Goal: Navigation & Orientation: Find specific page/section

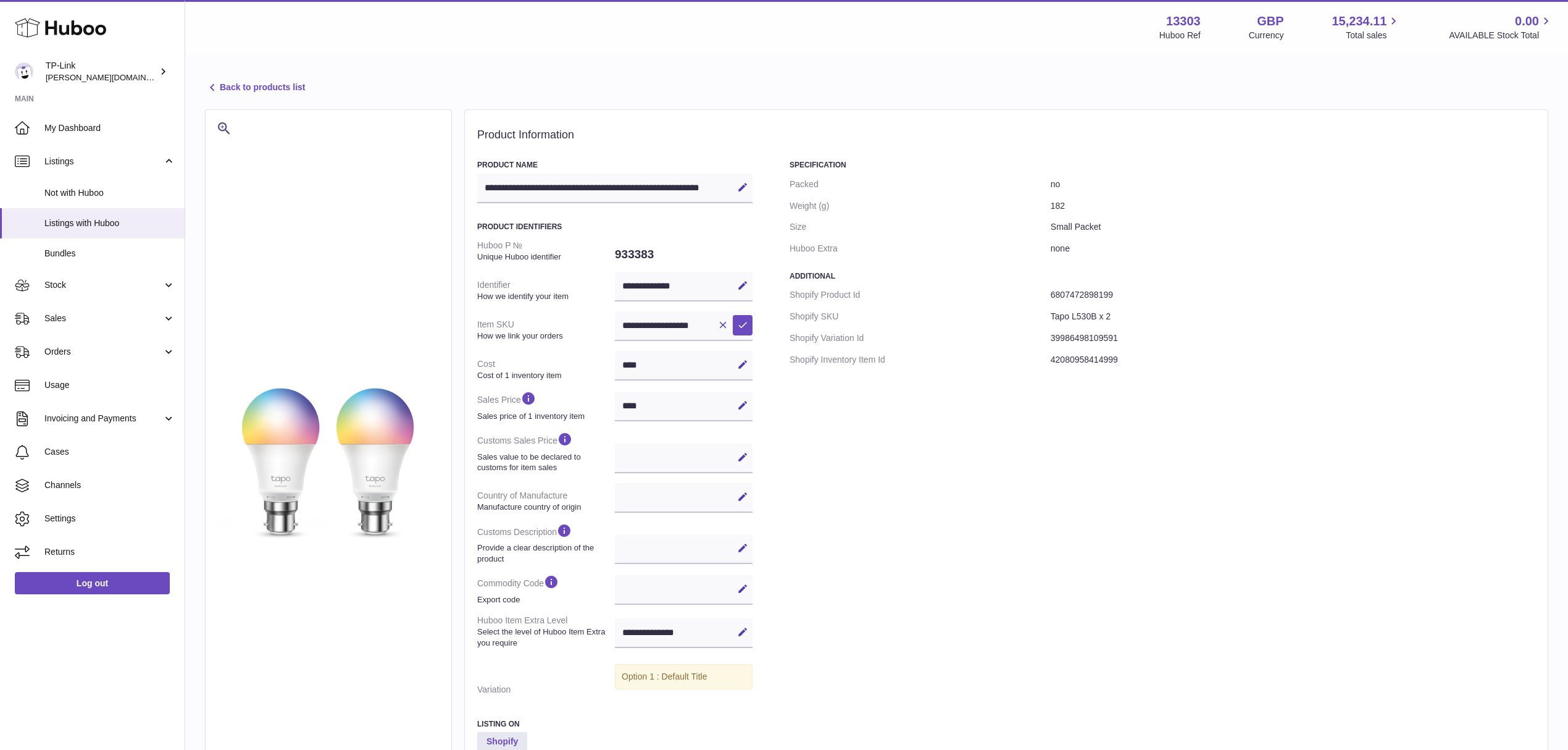
select select
select select "****"
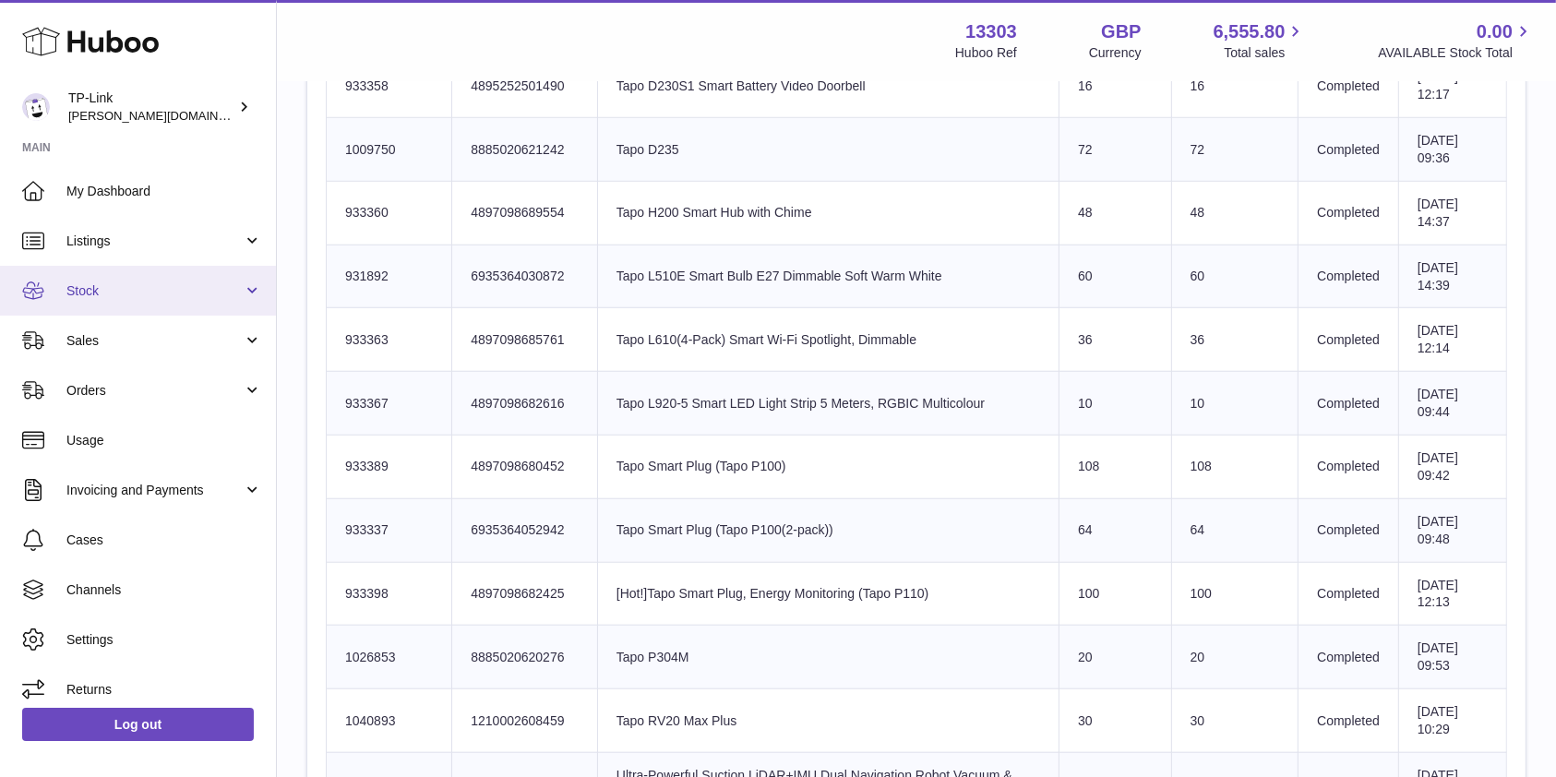
click at [177, 284] on span "Stock" at bounding box center [154, 291] width 176 height 18
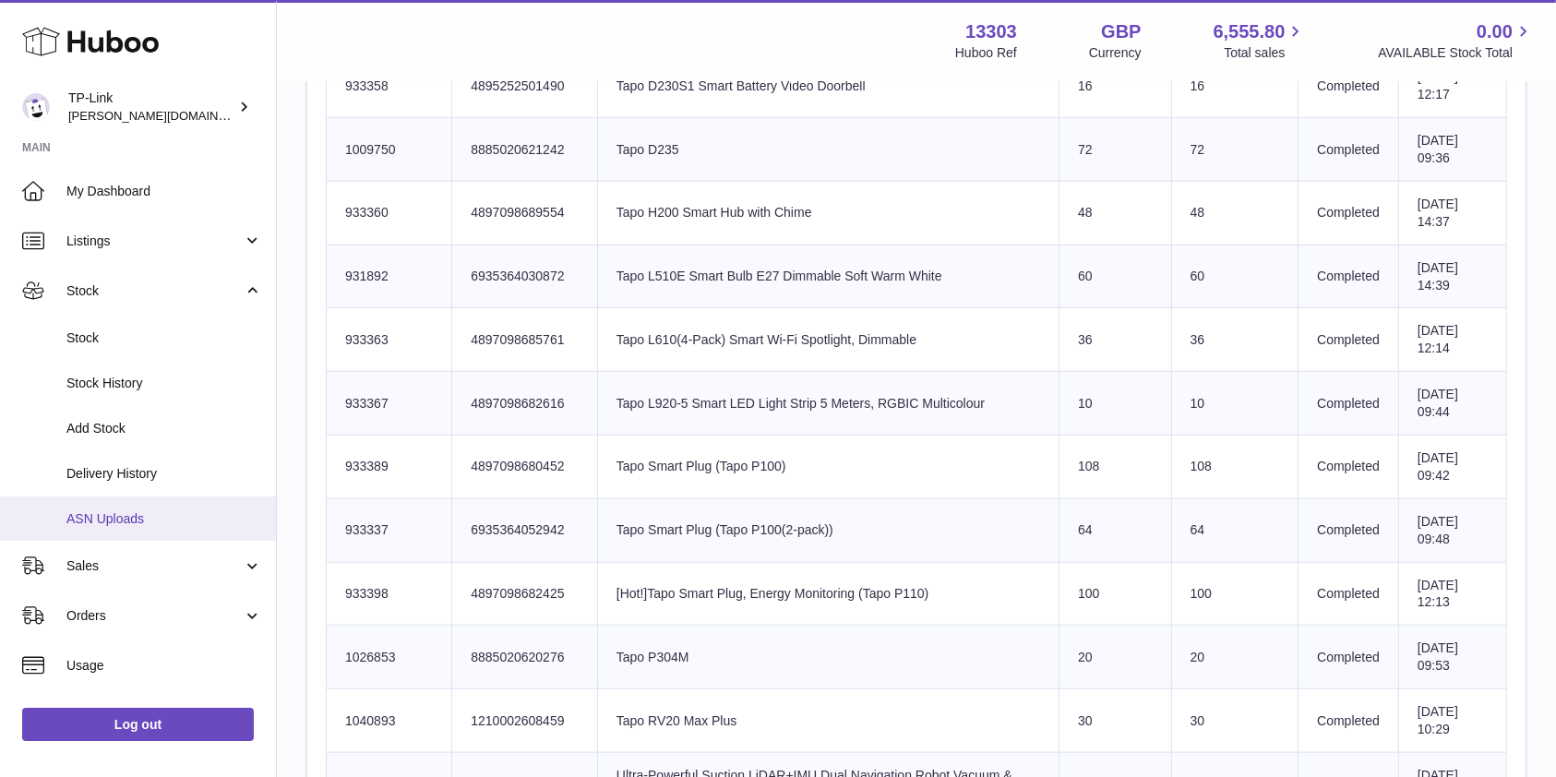
click at [129, 526] on span "ASN Uploads" at bounding box center [164, 519] width 196 height 18
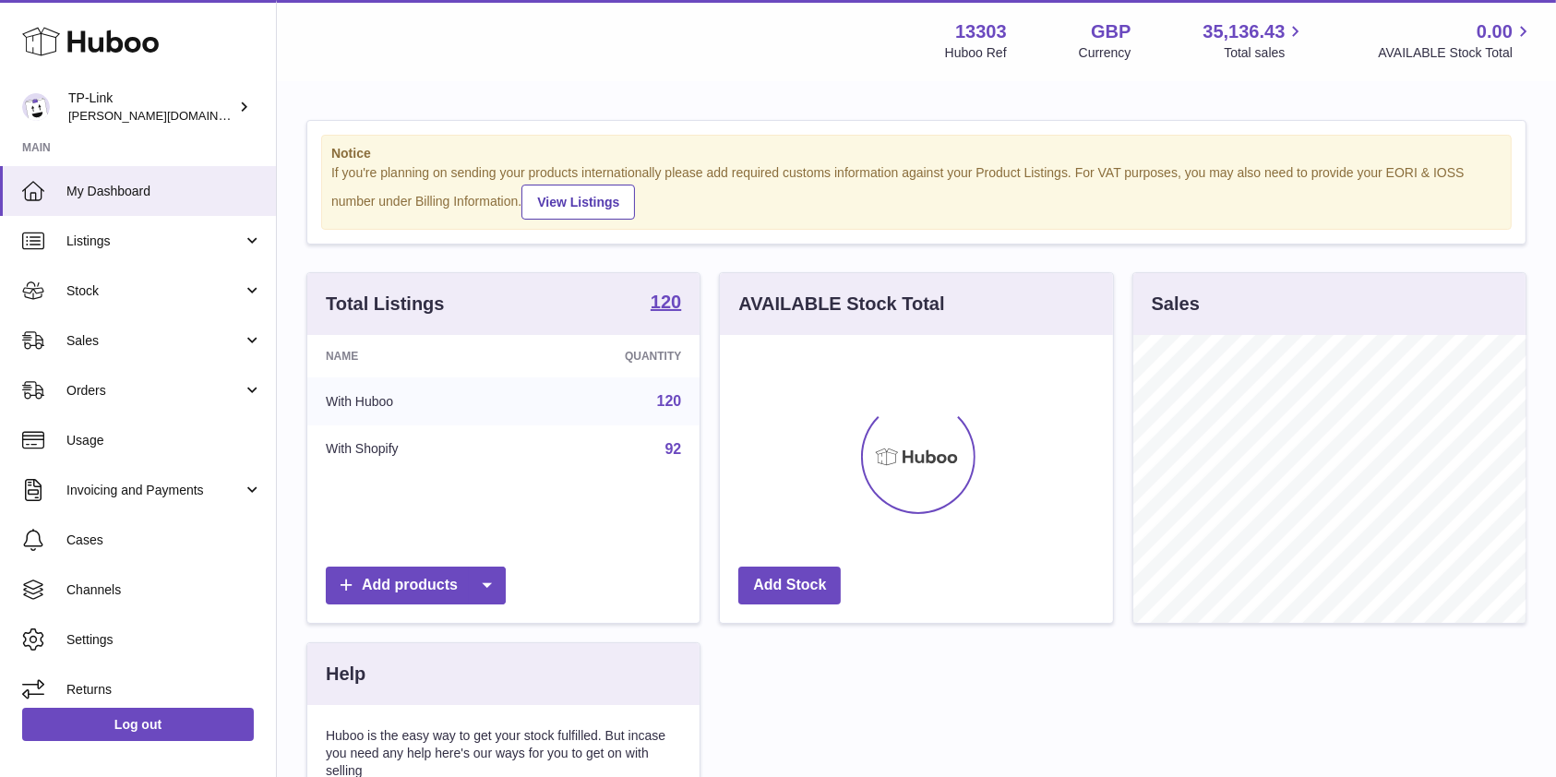
scroll to position [288, 392]
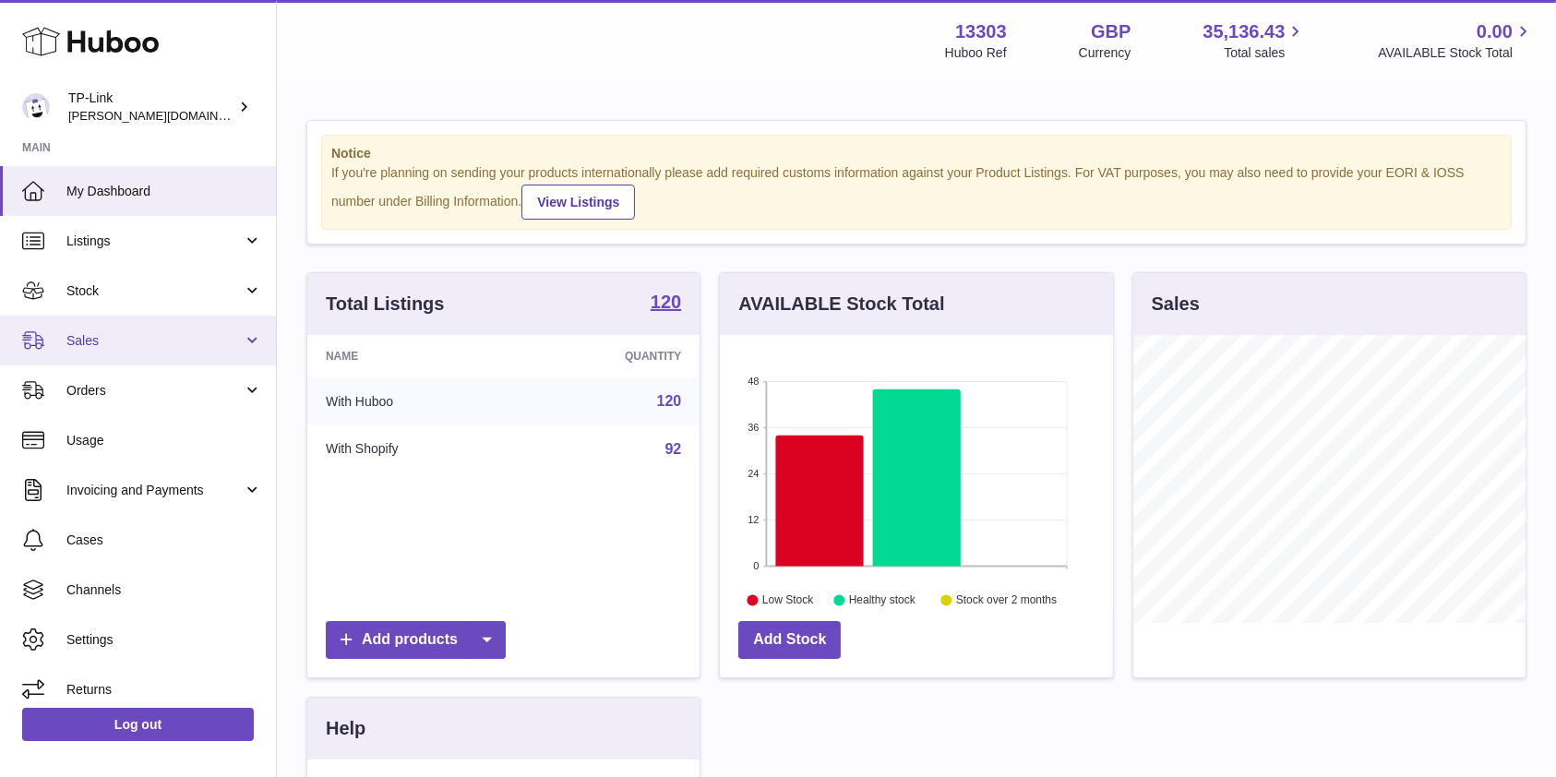
click at [172, 334] on span "Sales" at bounding box center [154, 341] width 176 height 18
